Goal: Task Accomplishment & Management: Use online tool/utility

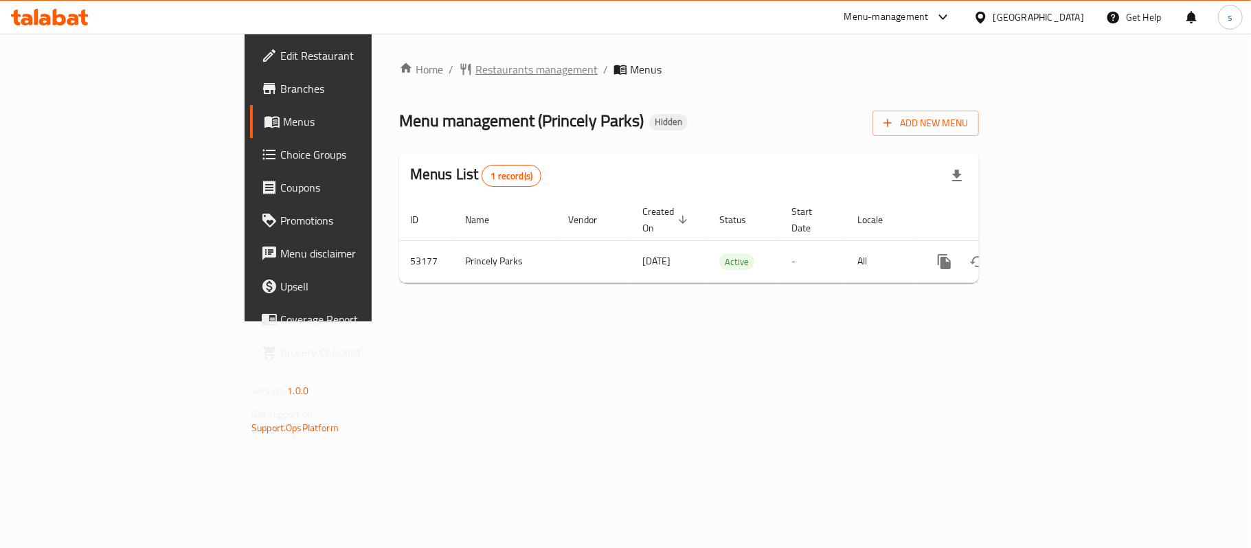
click at [475, 72] on span "Restaurants management" at bounding box center [536, 69] width 122 height 16
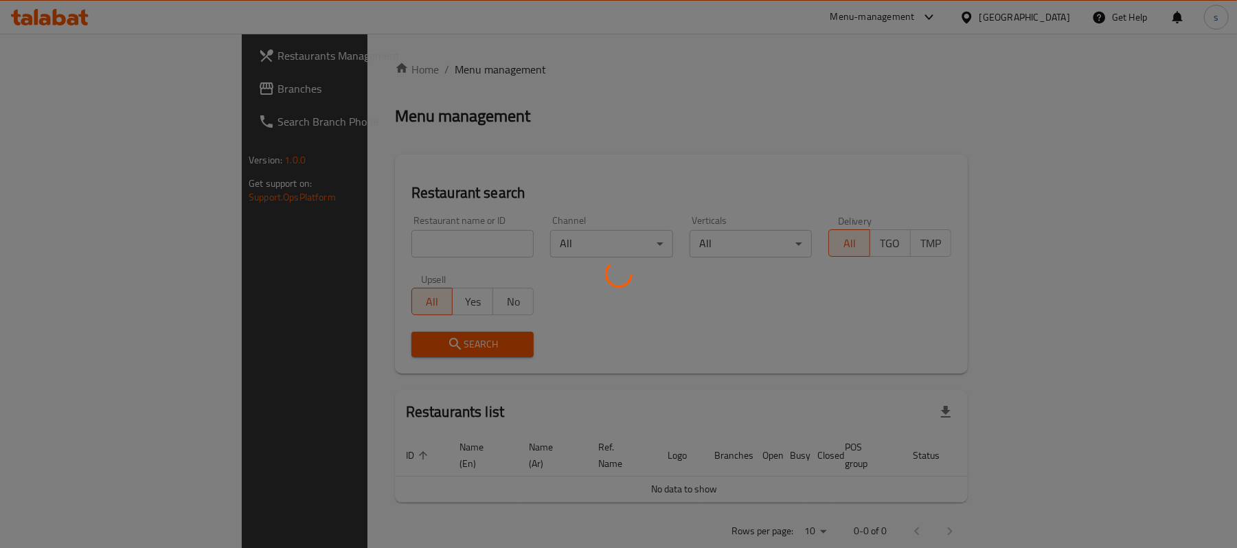
click at [132, 94] on div at bounding box center [618, 274] width 1237 height 548
drag, startPoint x: 146, startPoint y: 91, endPoint x: 149, endPoint y: 99, distance: 8.3
click at [149, 99] on div at bounding box center [618, 274] width 1237 height 548
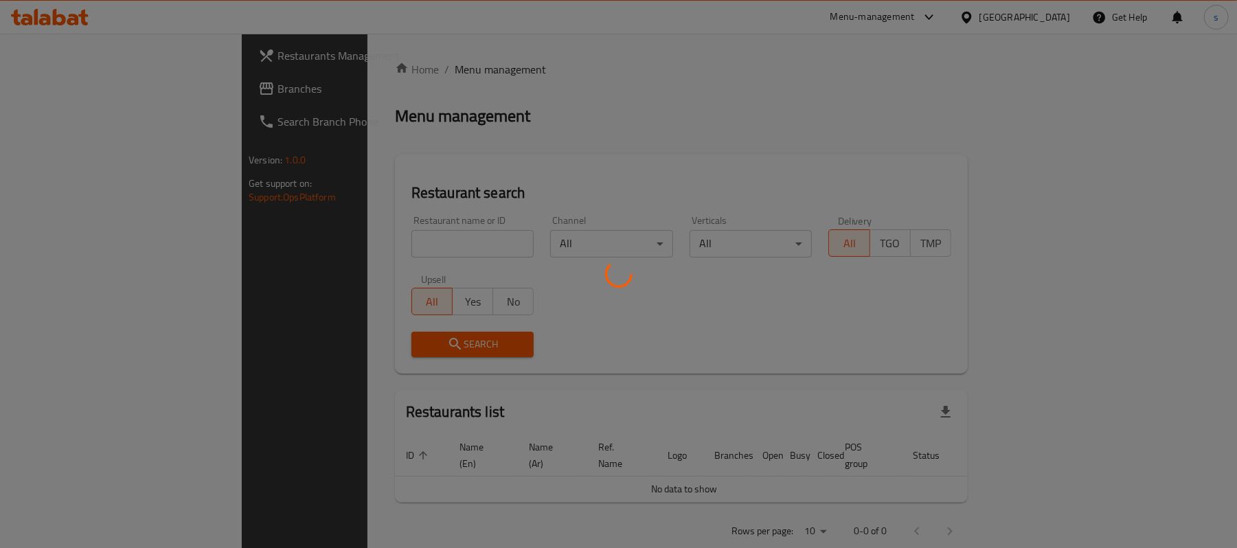
click at [151, 102] on div at bounding box center [618, 274] width 1237 height 548
click at [103, 199] on div at bounding box center [618, 274] width 1237 height 548
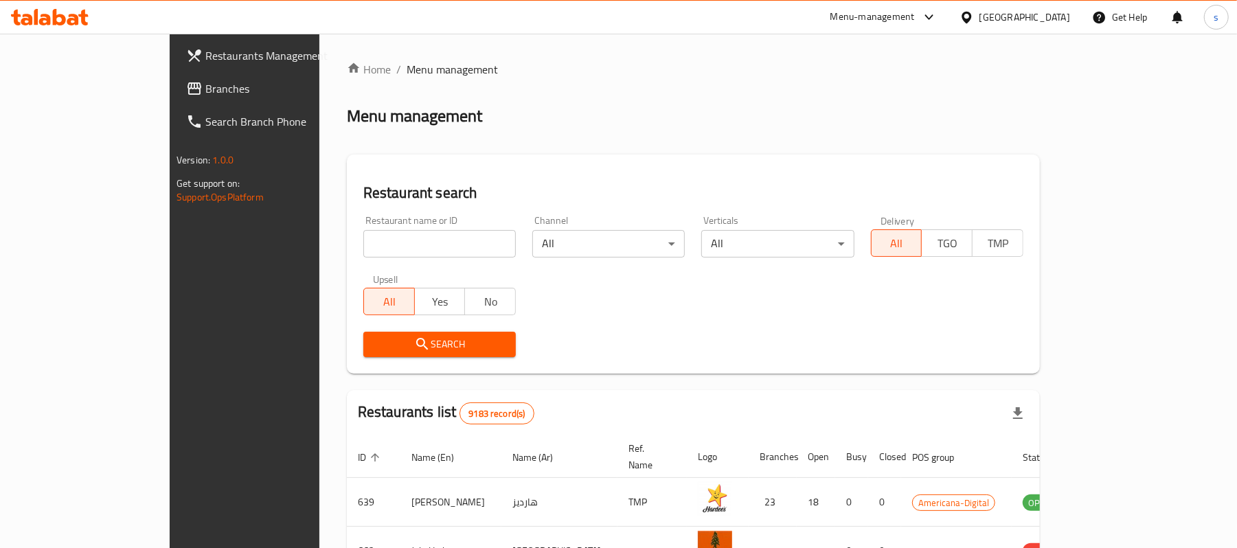
click at [374, 245] on input "search" at bounding box center [439, 243] width 153 height 27
paste input "776550"
type input "776550"
click at [411, 334] on button "Search" at bounding box center [439, 344] width 153 height 25
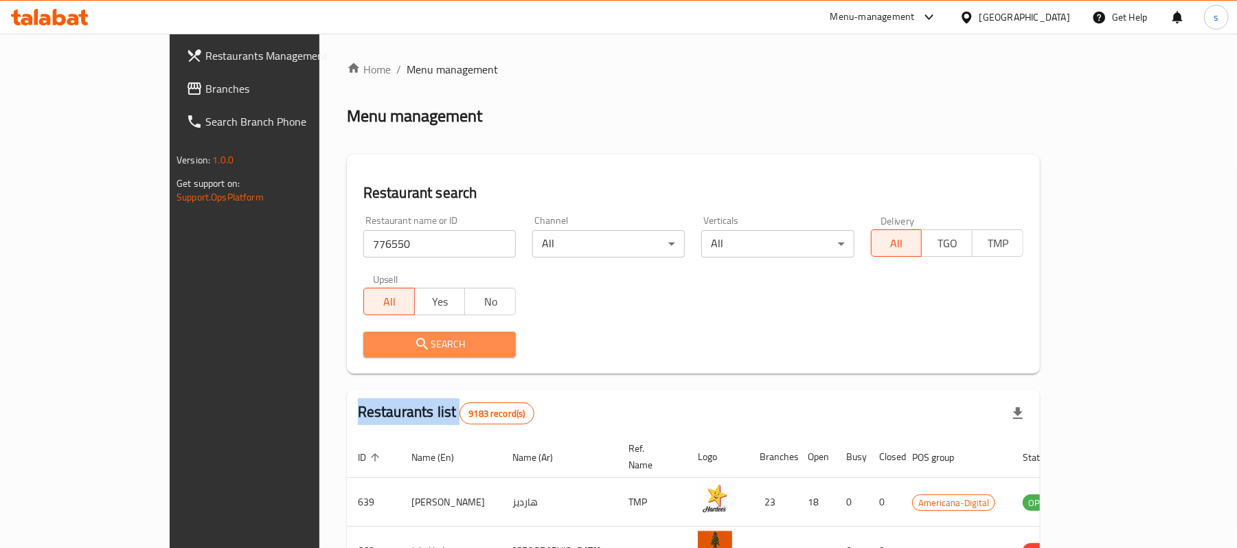
click at [411, 334] on div at bounding box center [618, 274] width 1237 height 548
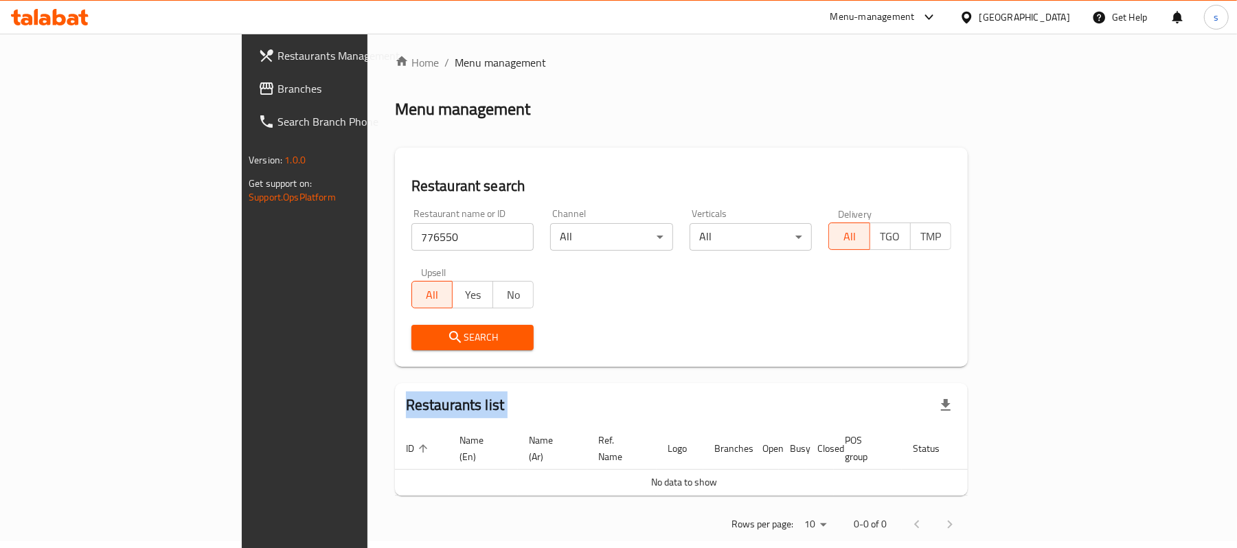
scroll to position [14, 0]
